Goal: Task Accomplishment & Management: Manage account settings

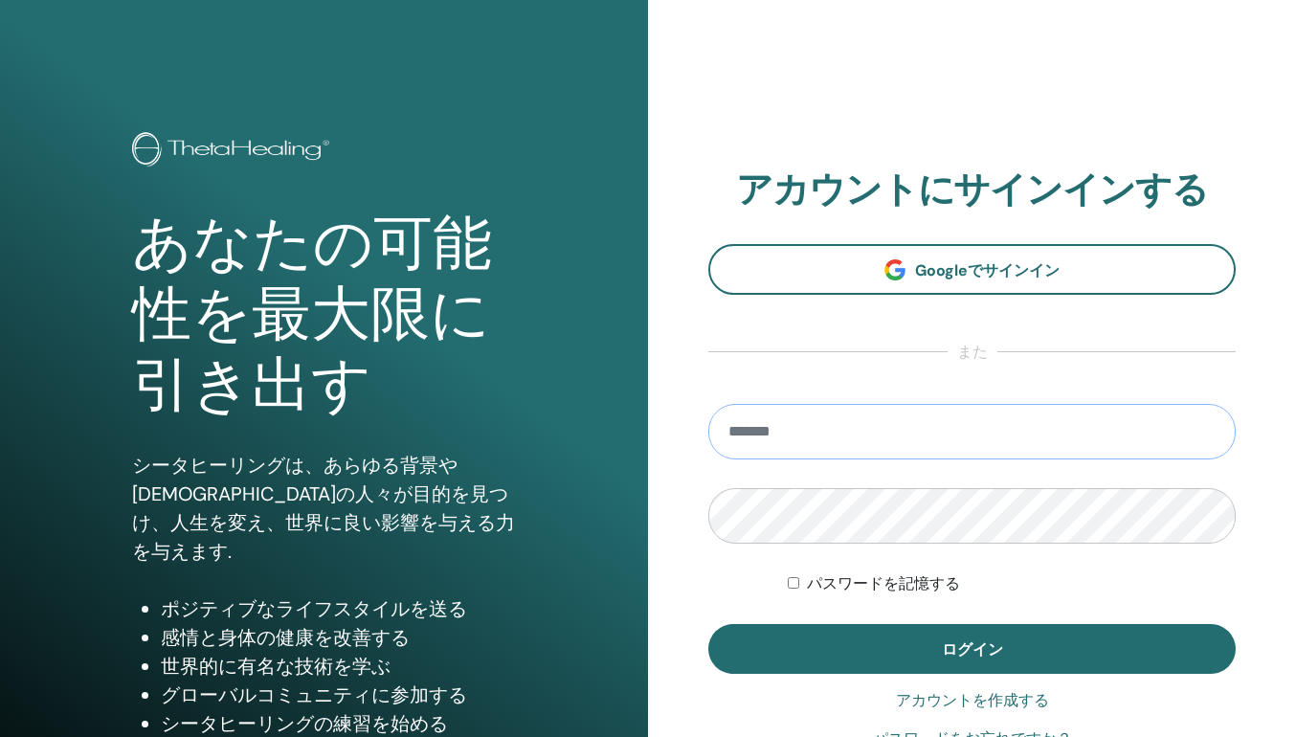
type input "**********"
click at [972, 649] on button "ログイン" at bounding box center [973, 649] width 528 height 50
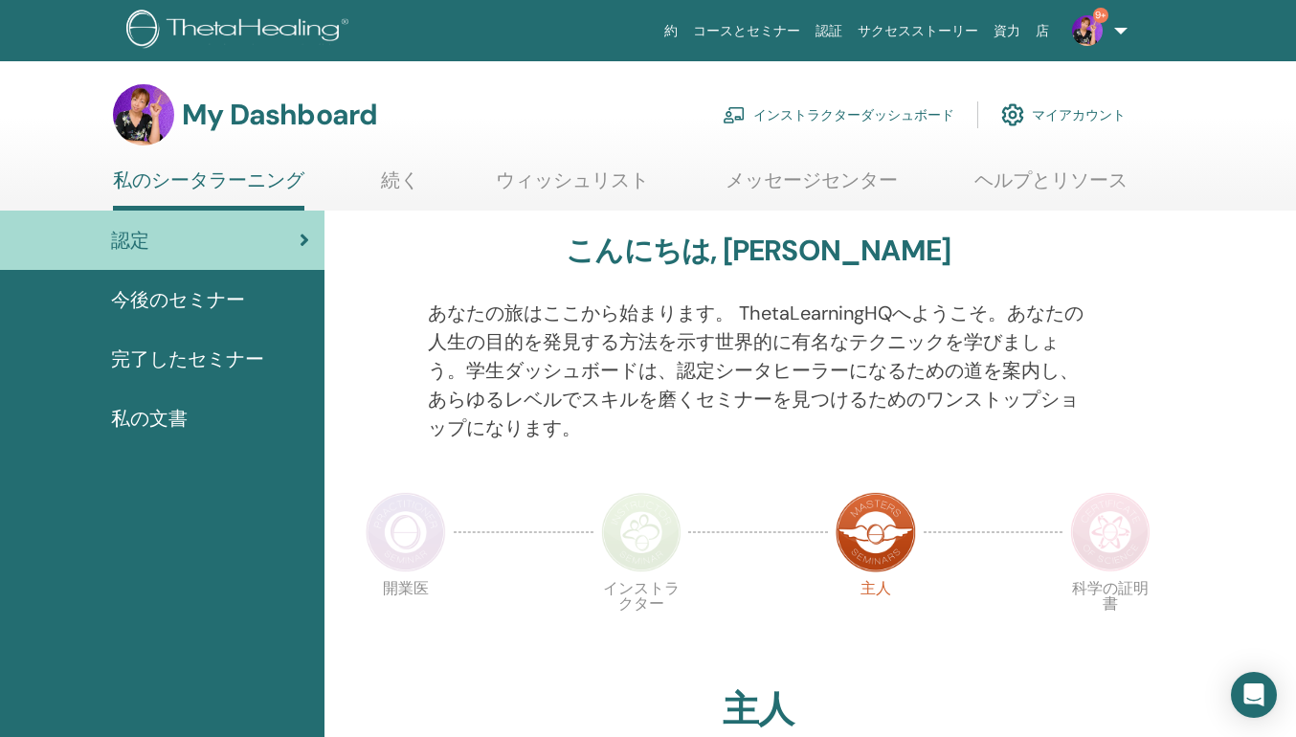
click at [869, 112] on link "インストラクターダッシュボード" at bounding box center [839, 115] width 232 height 42
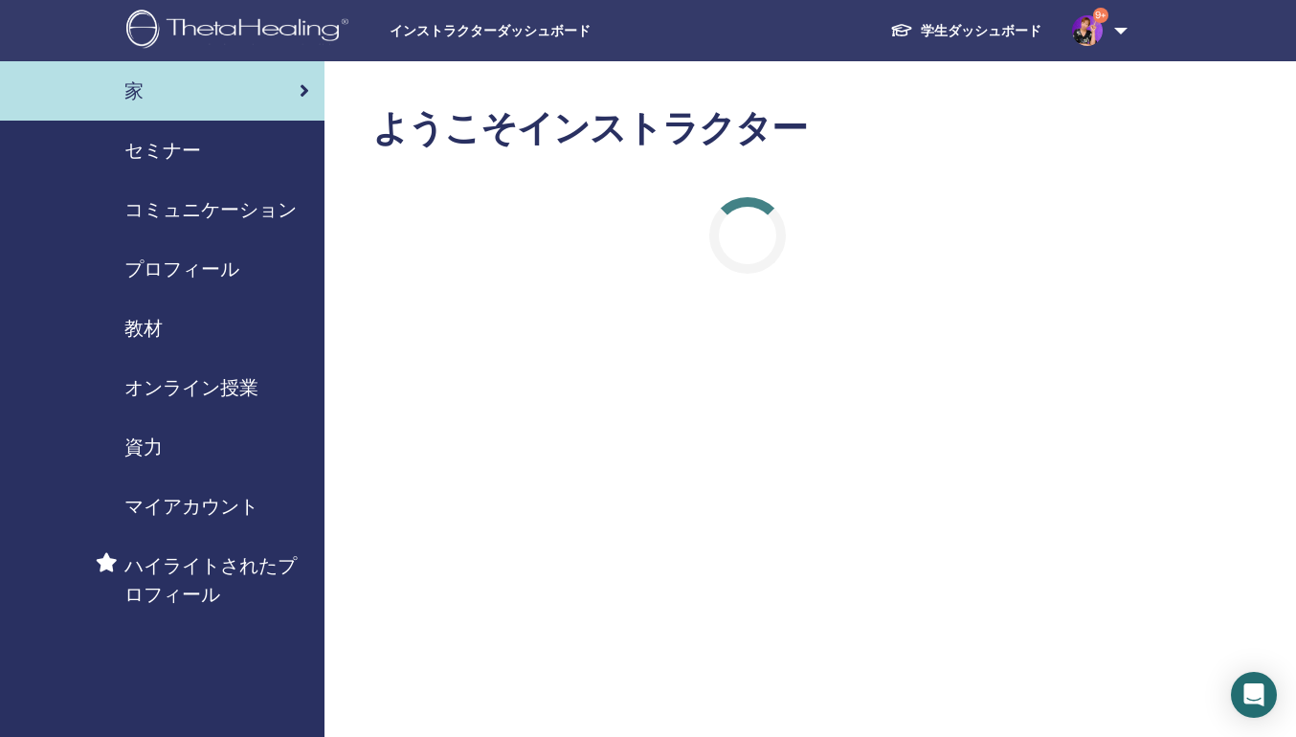
click at [187, 150] on span "セミナー" at bounding box center [162, 150] width 77 height 29
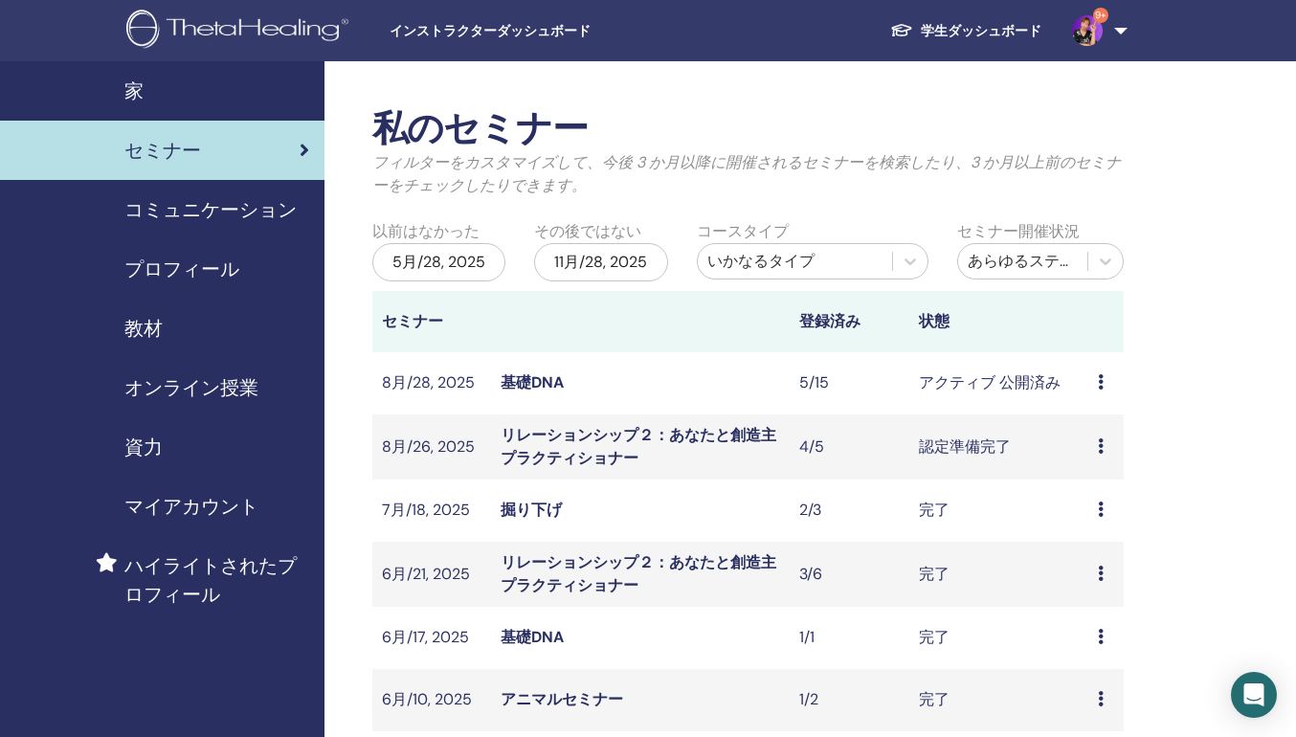
click at [1101, 442] on icon at bounding box center [1101, 446] width 6 height 15
click at [1100, 517] on link "出席者" at bounding box center [1092, 516] width 46 height 20
click at [1099, 455] on div "プレビュー 編集 出席者 キャンセル" at bounding box center [1106, 447] width 16 height 23
click at [1088, 530] on link "出席者" at bounding box center [1090, 528] width 46 height 20
